Goal: Find contact information: Find contact information

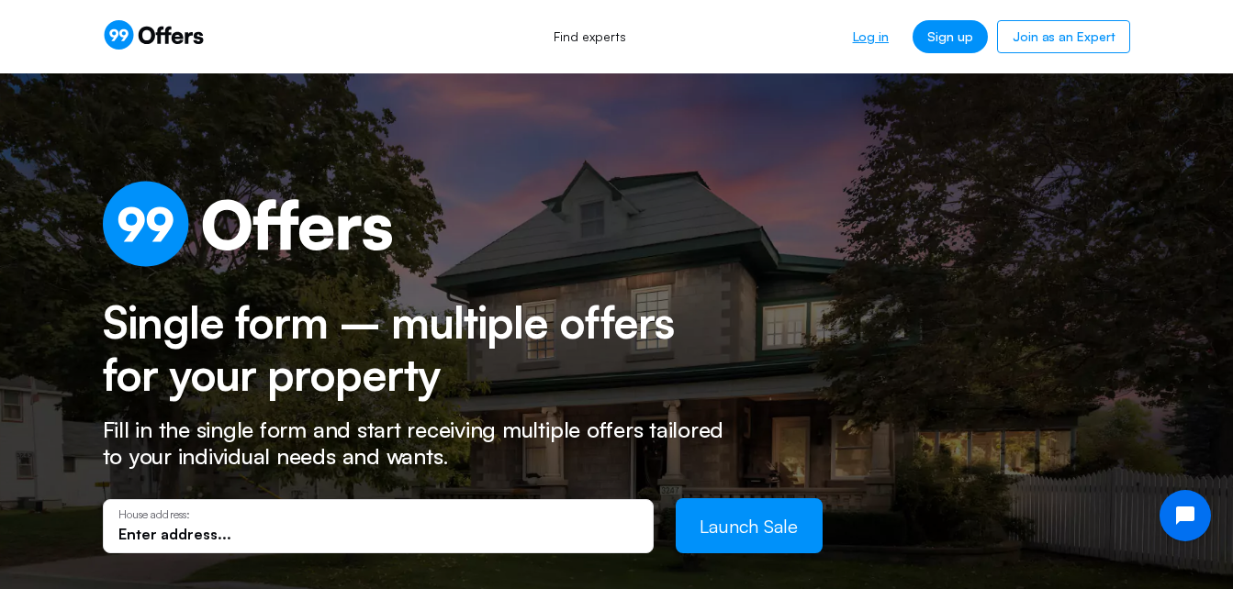
click at [875, 35] on link "Log in" at bounding box center [870, 36] width 65 height 33
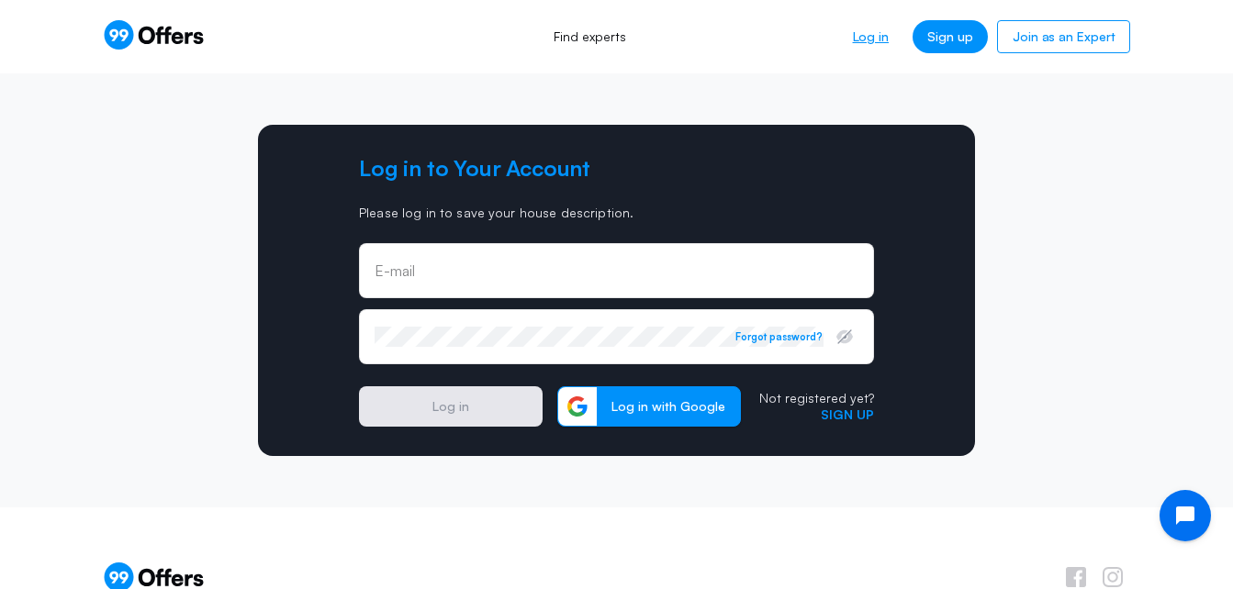
type input "[EMAIL_ADDRESS][DOMAIN_NAME]"
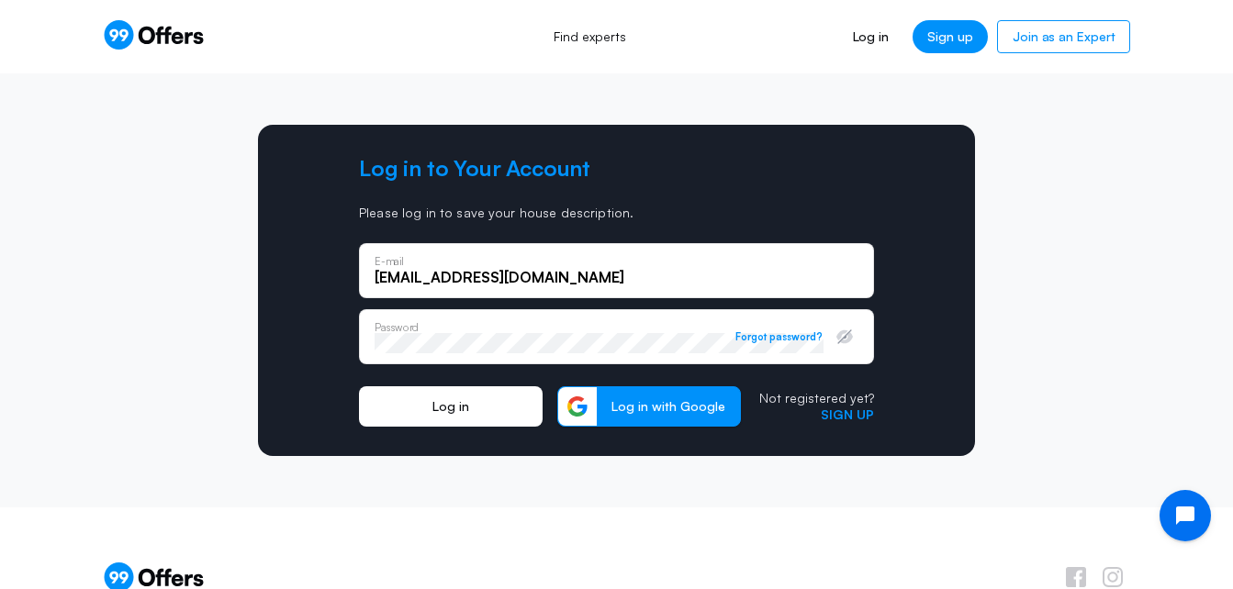
click at [471, 409] on button "Log in" at bounding box center [451, 407] width 184 height 40
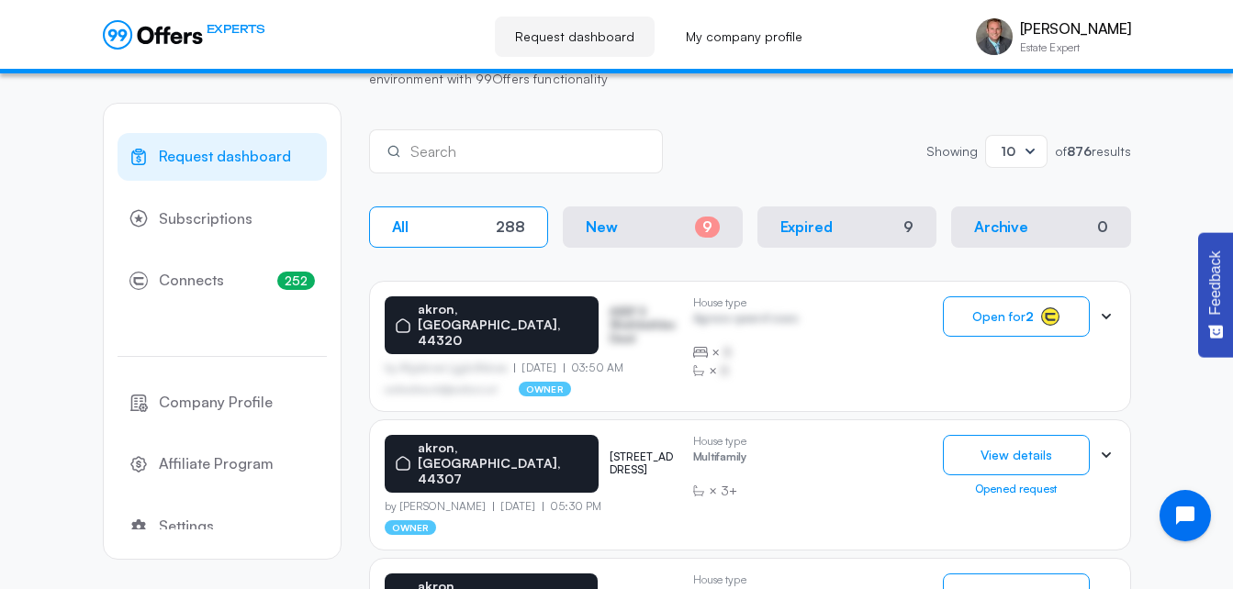
scroll to position [265, 0]
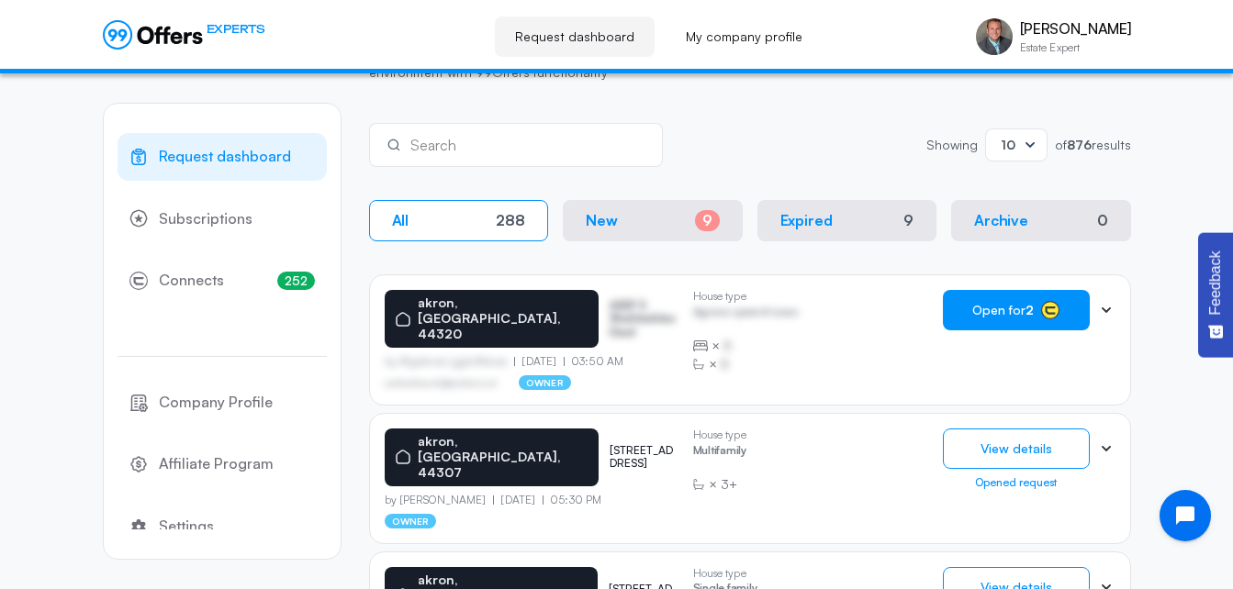
click at [990, 308] on span "Open for 2" at bounding box center [1003, 310] width 62 height 15
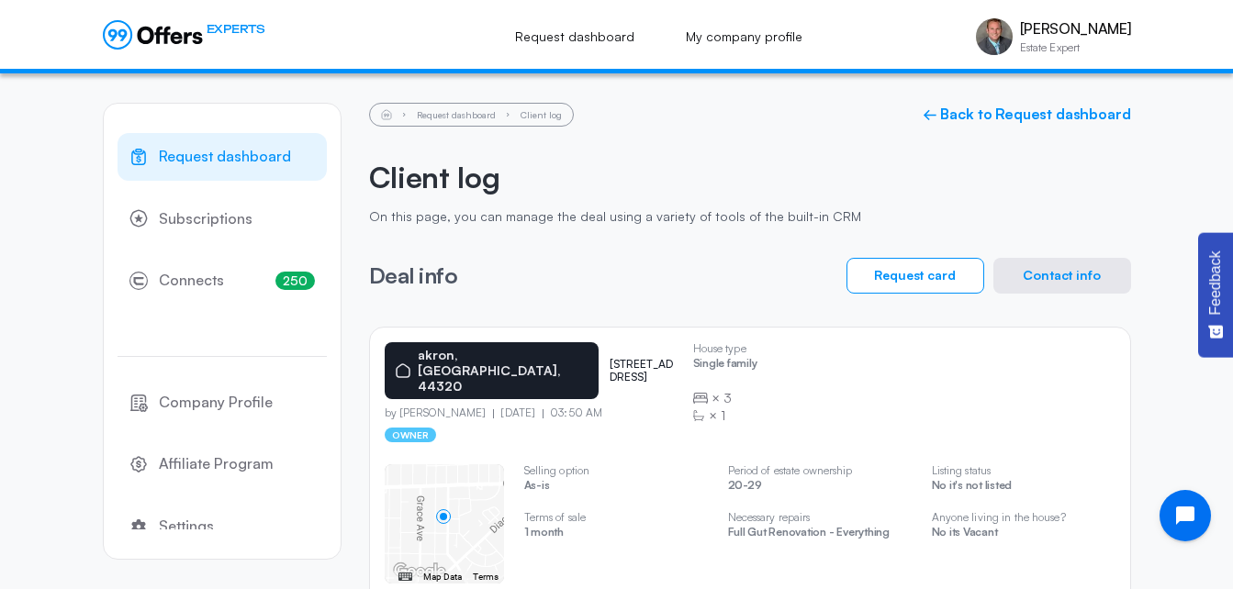
scroll to position [95, 0]
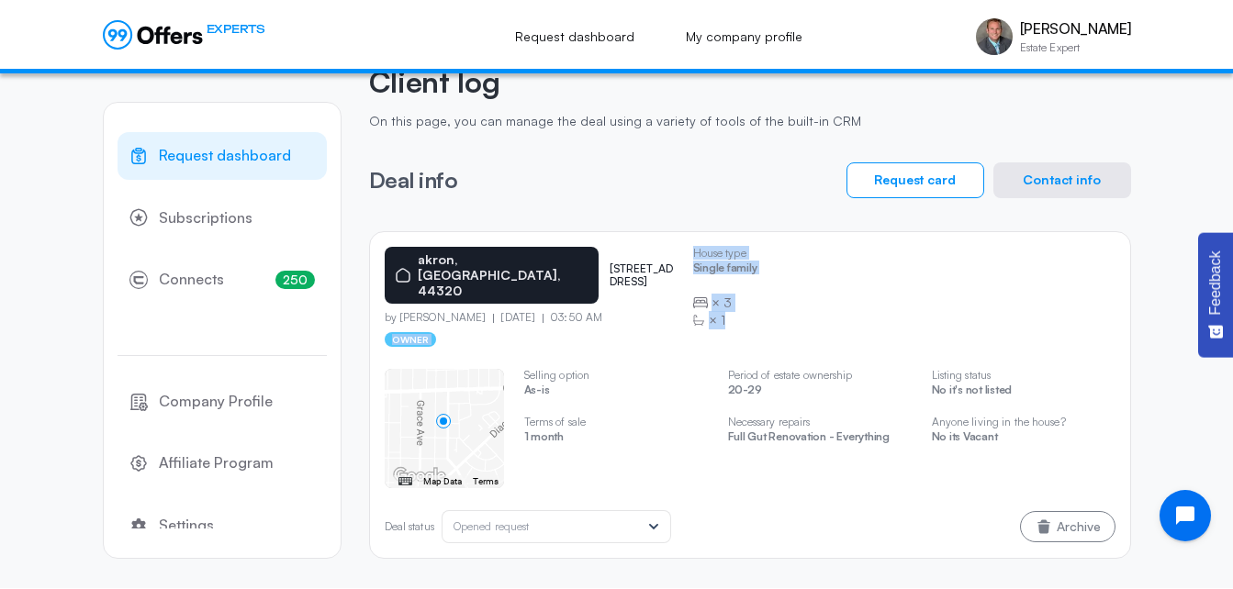
drag, startPoint x: 1052, startPoint y: 447, endPoint x: 663, endPoint y: 284, distance: 422.2
click at [663, 284] on div "[GEOGRAPHIC_DATA] [STREET_ADDRESS] by [PERSON_NAME] [DATE] 03:50 AM owner House…" at bounding box center [750, 395] width 762 height 328
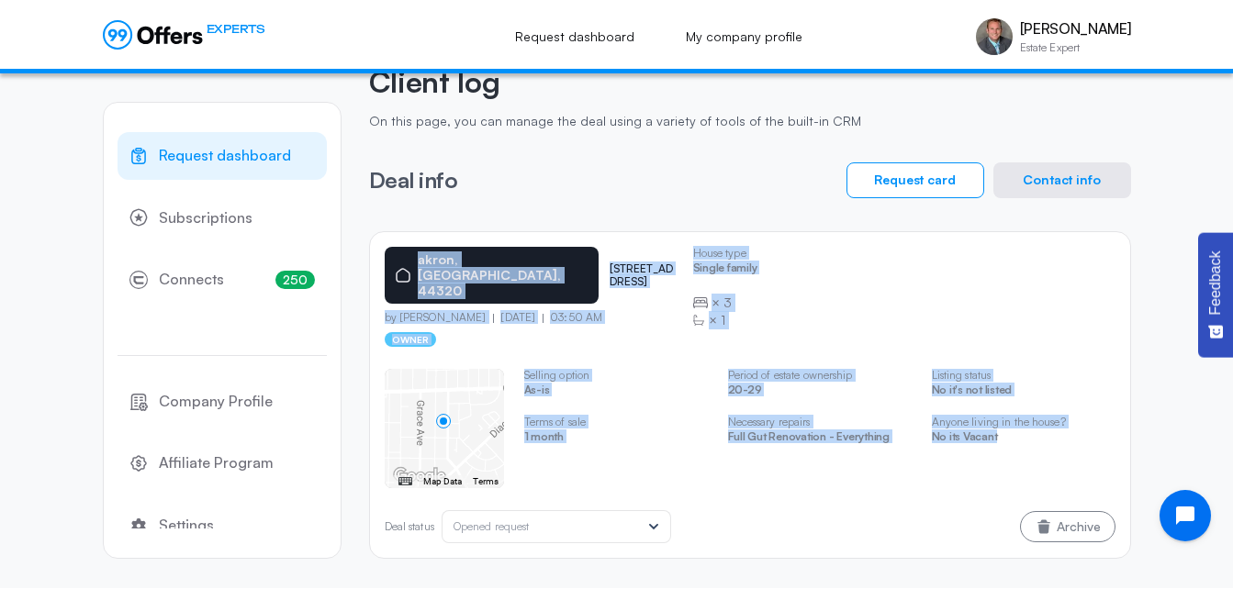
drag, startPoint x: 1015, startPoint y: 423, endPoint x: 382, endPoint y: 256, distance: 655.1
click at [382, 256] on div "[GEOGRAPHIC_DATA] [STREET_ADDRESS] by [PERSON_NAME] [DATE] 03:50 AM owner House…" at bounding box center [750, 395] width 762 height 328
copy div "[GEOGRAPHIC_DATA] [STREET_ADDRESS] by [PERSON_NAME] [DATE] 03:50 AM owner House…"
click at [1049, 179] on button "Contact info" at bounding box center [1062, 180] width 138 height 36
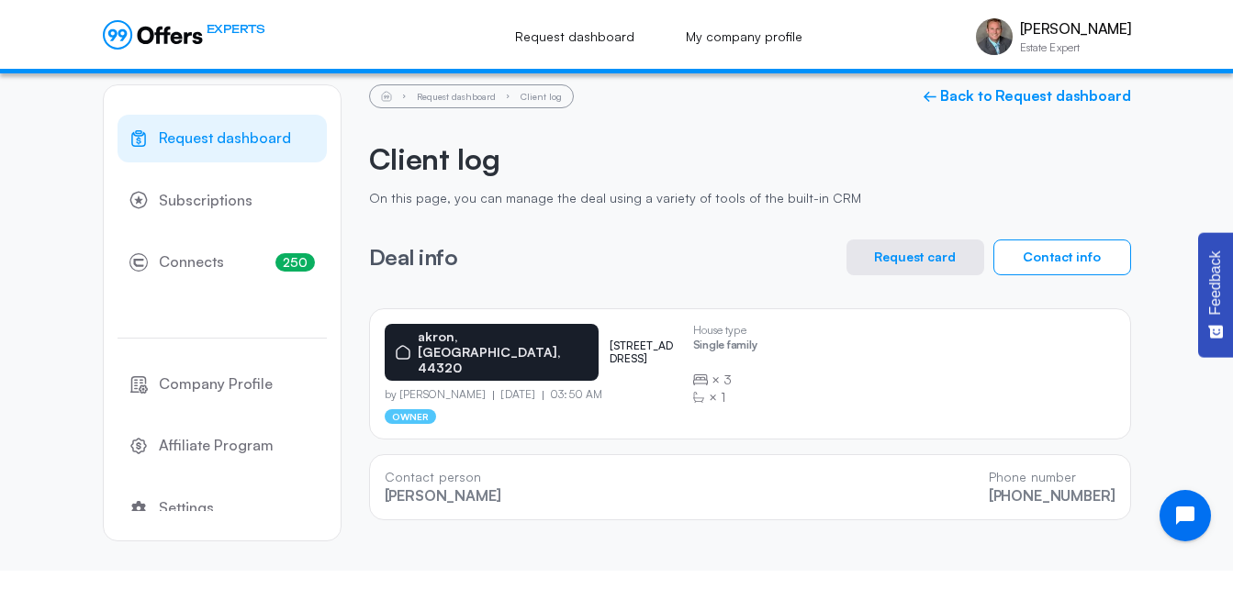
drag, startPoint x: 1119, startPoint y: 482, endPoint x: 365, endPoint y: 460, distance: 754.1
click at [365, 460] on div "Request dashboard Subscriptions 250 Connects 250 Company Profile Affiliate Prog…" at bounding box center [617, 313] width 1028 height 516
copy div "Contact person [PERSON_NAME] Phone number [PHONE_NUMBER]"
